Goal: Task Accomplishment & Management: Complete application form

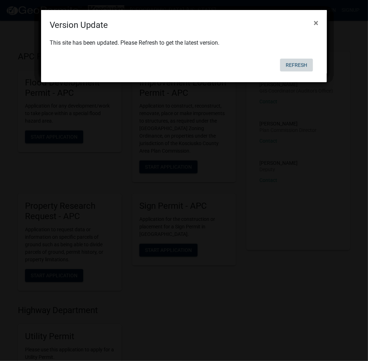
click at [301, 68] on button "Refresh" at bounding box center [296, 65] width 33 height 13
